Goal: Obtain resource: Obtain resource

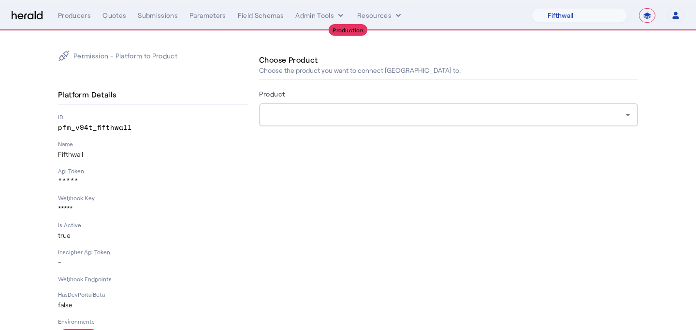
select select "pfm_v94t_fifthwall"
select select "**********"
click at [323, 18] on button "Admin Tools" at bounding box center [320, 16] width 50 height 10
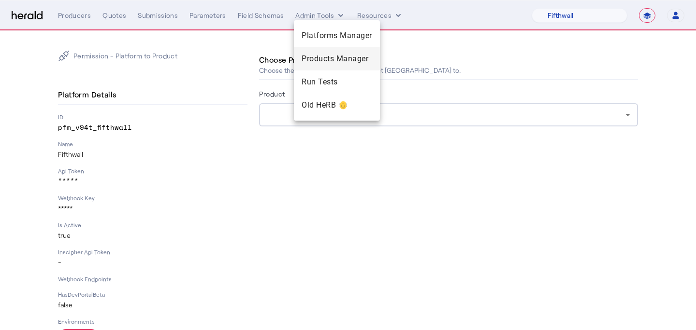
click at [319, 56] on span "Products Manager" at bounding box center [336, 59] width 71 height 12
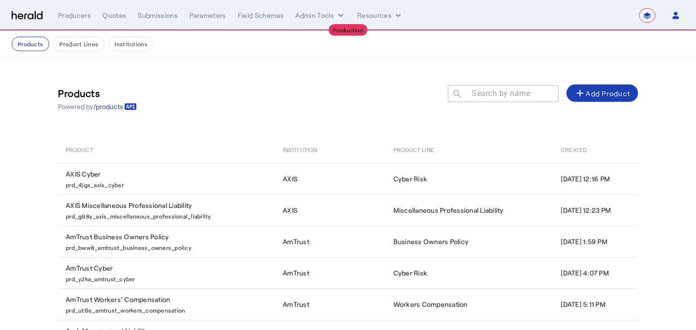
click at [509, 100] on div at bounding box center [507, 98] width 87 height 27
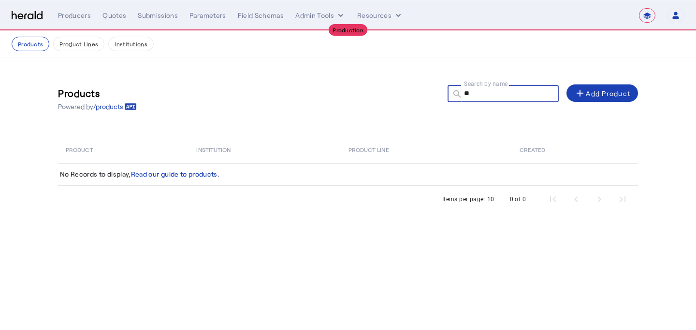
type input "*"
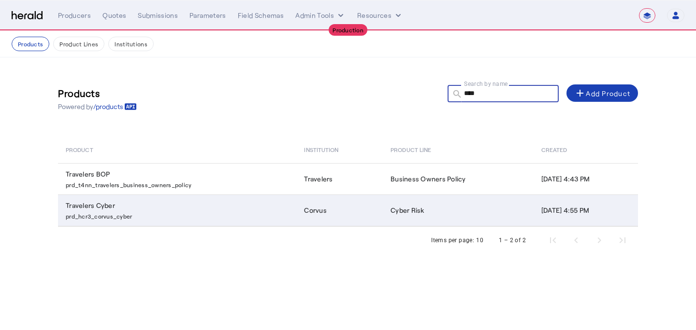
type input "****"
click at [341, 208] on td "Corvus" at bounding box center [339, 211] width 86 height 32
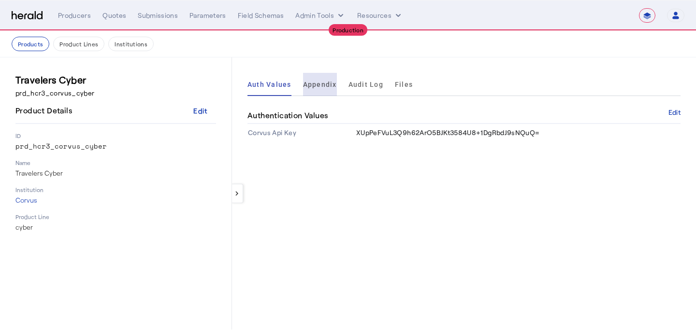
click at [323, 86] on span "Appendix" at bounding box center [320, 84] width 34 height 7
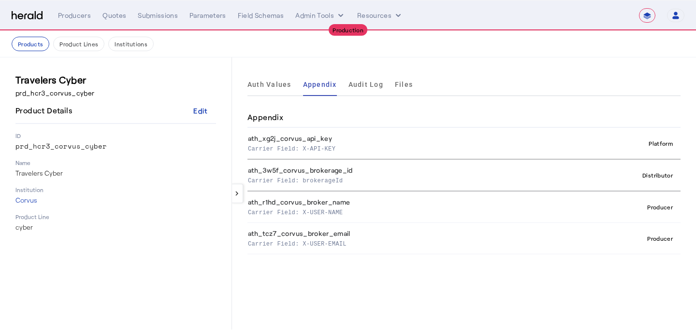
drag, startPoint x: 343, startPoint y: 179, endPoint x: 304, endPoint y: 179, distance: 38.6
click at [304, 179] on p "Carrier Field: brokerageId" at bounding box center [399, 180] width 303 height 10
copy p "brokerageId"
click at [321, 148] on p "Carrier Field: X-API-KEY" at bounding box center [399, 148] width 303 height 10
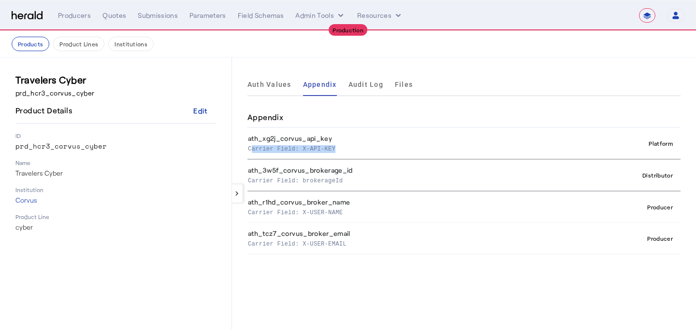
click at [321, 148] on p "Carrier Field: X-API-KEY" at bounding box center [399, 148] width 303 height 10
click at [352, 157] on th "ath_xg2j_corvus_api_key Carrier Field: X-API-KEY" at bounding box center [401, 143] width 308 height 31
drag, startPoint x: 339, startPoint y: 150, endPoint x: 307, endPoint y: 148, distance: 32.4
click at [307, 148] on p "Carrier Field: X-API-KEY" at bounding box center [399, 148] width 303 height 10
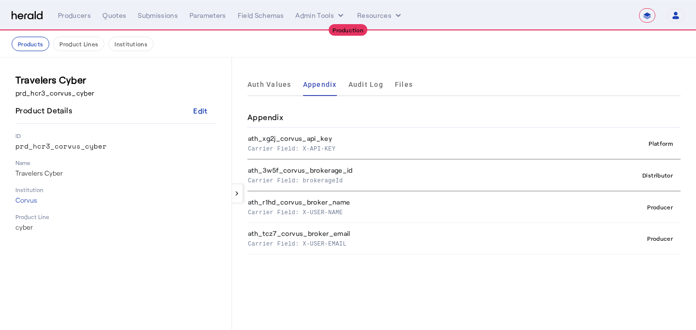
drag, startPoint x: 302, startPoint y: 148, endPoint x: 335, endPoint y: 145, distance: 32.5
click at [335, 145] on p "Carrier Field: X-API-KEY" at bounding box center [399, 148] width 303 height 10
copy p "X-API-KEY"
